Goal: Information Seeking & Learning: Learn about a topic

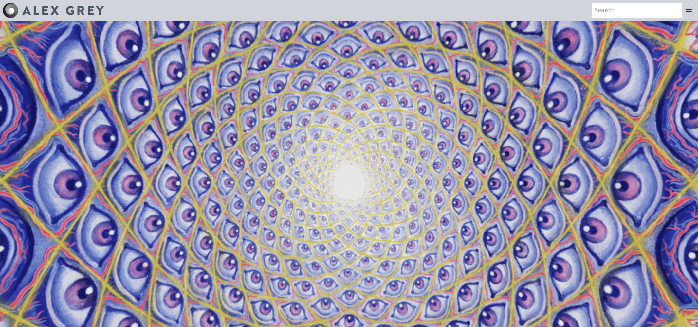
click at [688, 12] on icon at bounding box center [688, 10] width 8 height 8
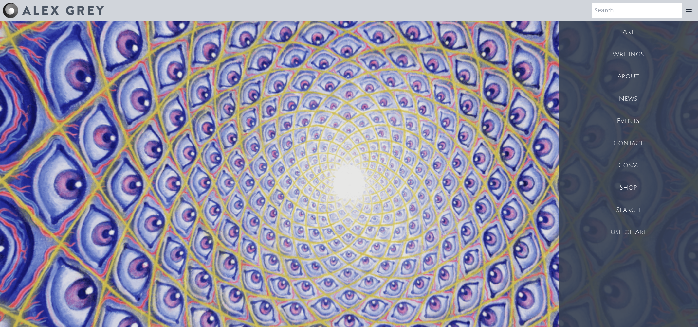
click at [629, 31] on div "Art" at bounding box center [627, 32] width 139 height 22
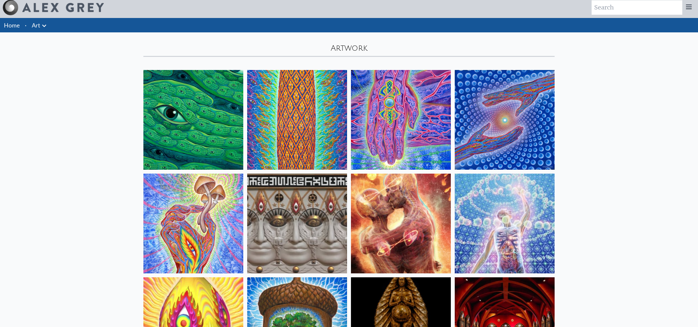
scroll to position [3, 0]
click at [186, 114] on img at bounding box center [193, 120] width 100 height 100
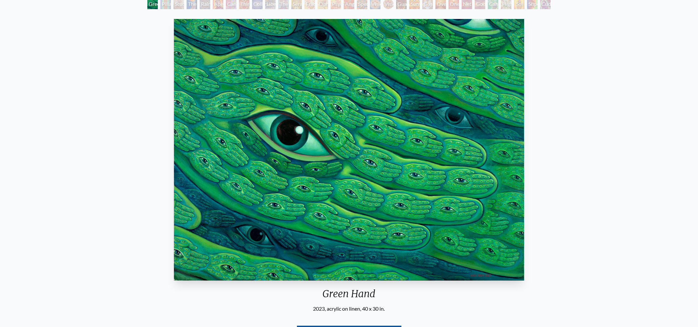
scroll to position [47, 0]
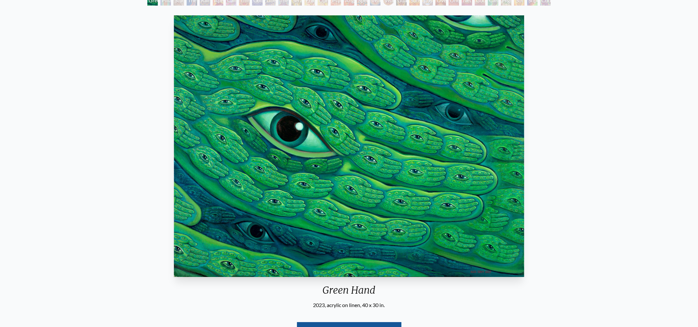
click at [484, 129] on img "1 / 31" at bounding box center [349, 146] width 350 height 262
click at [458, 157] on img "1 / 31" at bounding box center [349, 146] width 350 height 262
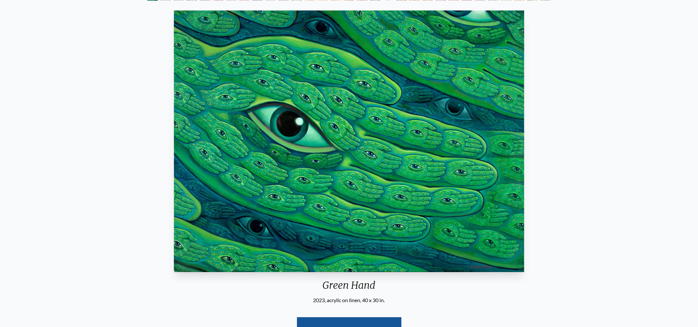
scroll to position [59, 0]
